Goal: Navigation & Orientation: Go to known website

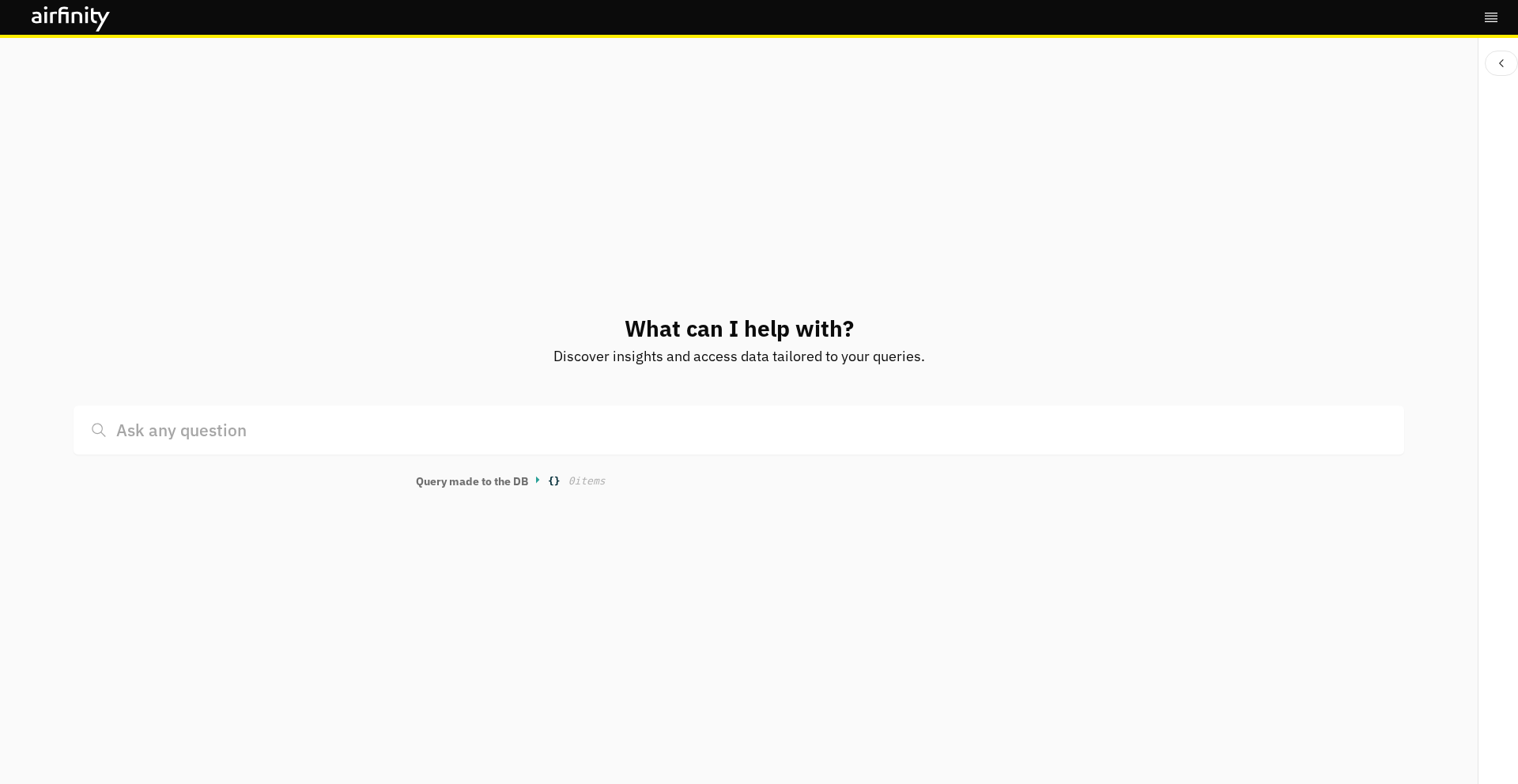
click at [714, 317] on p "What can I help with?" at bounding box center [739, 329] width 229 height 33
copy p "What can I help with?"
